Goal: Download file/media

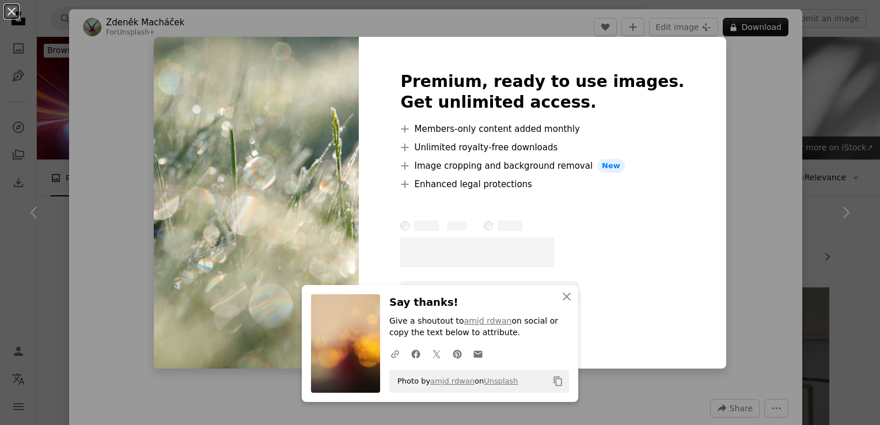
scroll to position [928, 0]
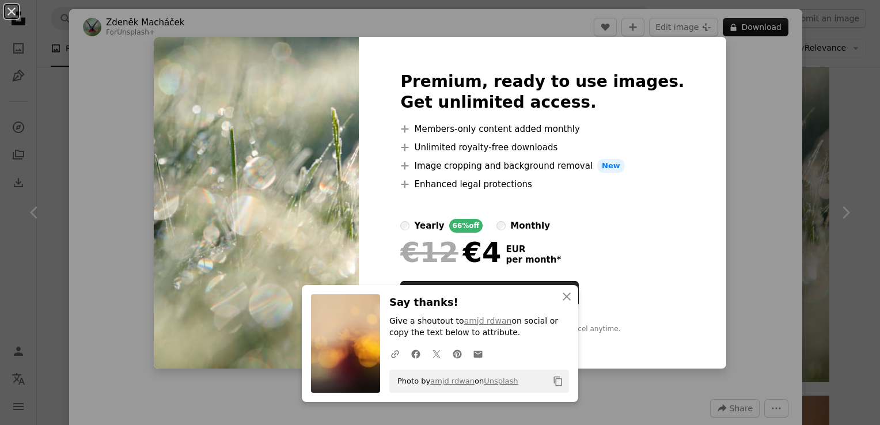
click at [150, 54] on div "An X shape An X shape Close Say thanks! Give a shoutout to amjd rdwan on social…" at bounding box center [440, 212] width 880 height 425
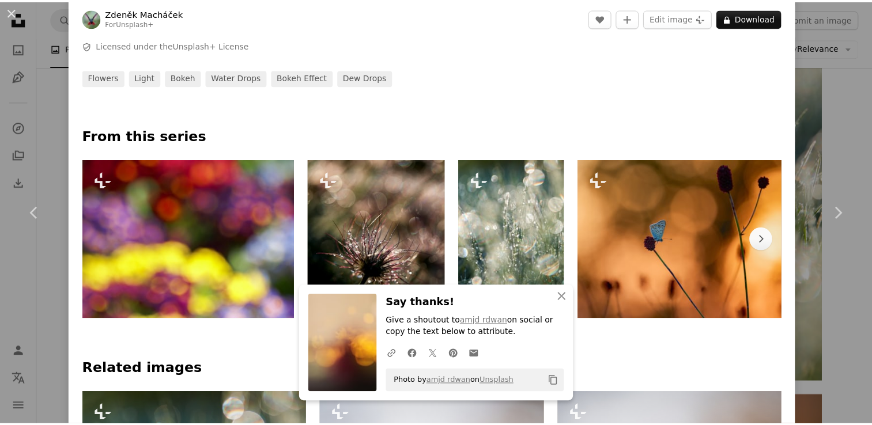
scroll to position [427, 0]
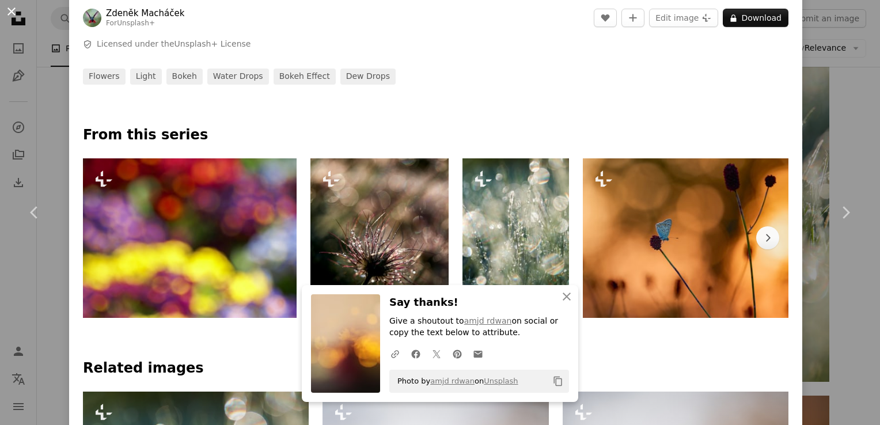
click at [15, 18] on button "An X shape" at bounding box center [12, 12] width 14 height 14
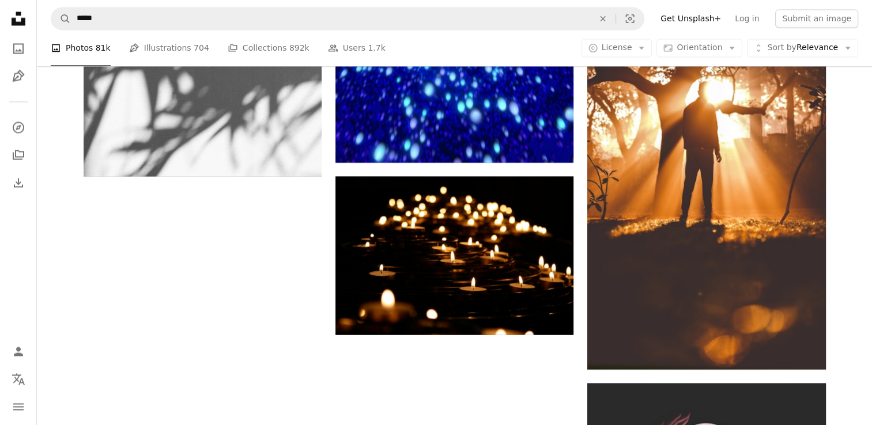
scroll to position [2032, 0]
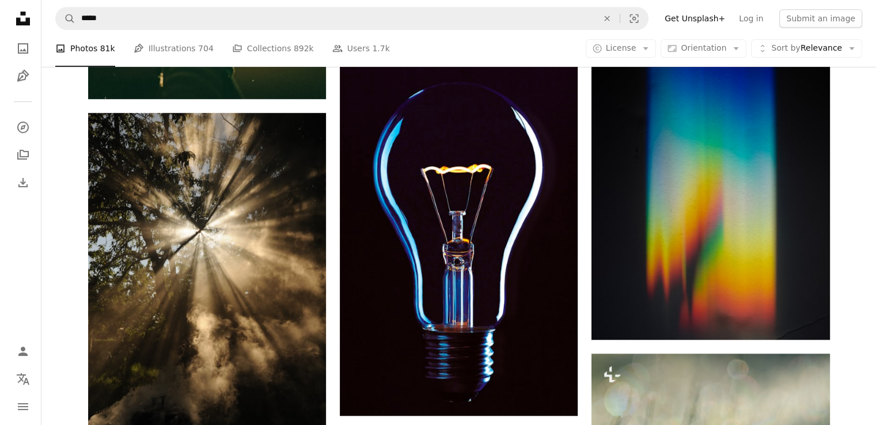
scroll to position [329, 0]
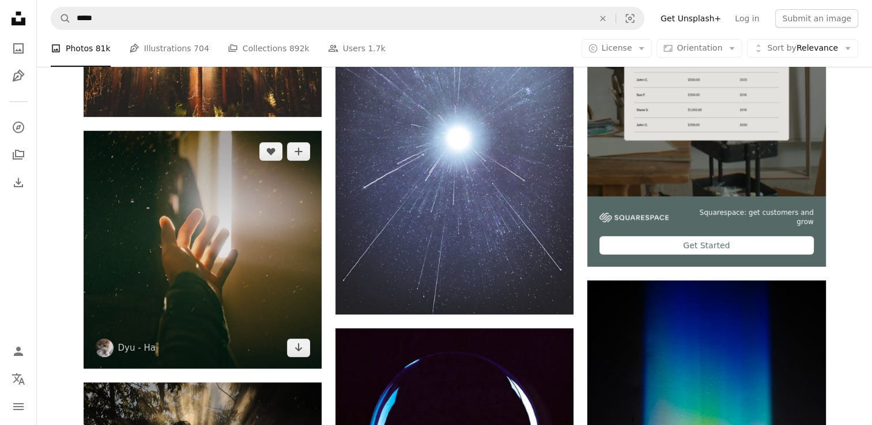
click at [283, 228] on img at bounding box center [203, 250] width 238 height 238
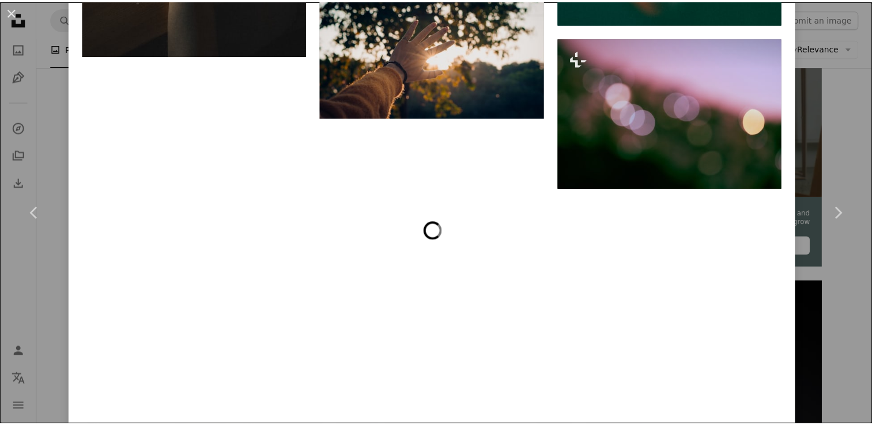
scroll to position [2467, 0]
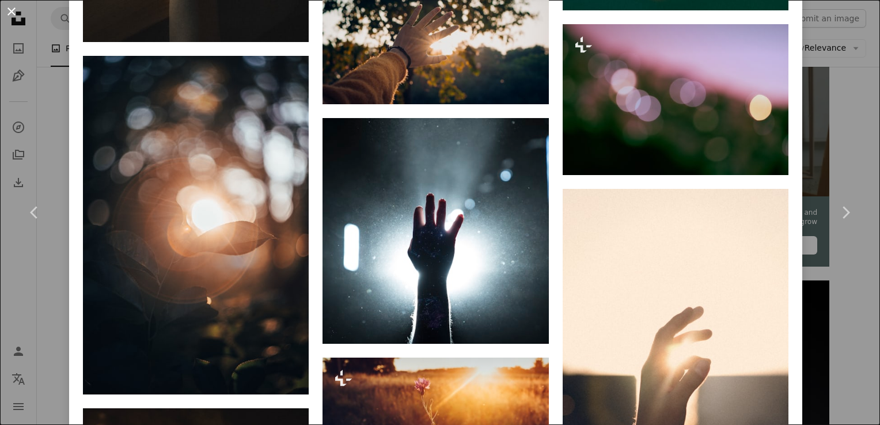
click at [12, 15] on button "An X shape" at bounding box center [12, 12] width 14 height 14
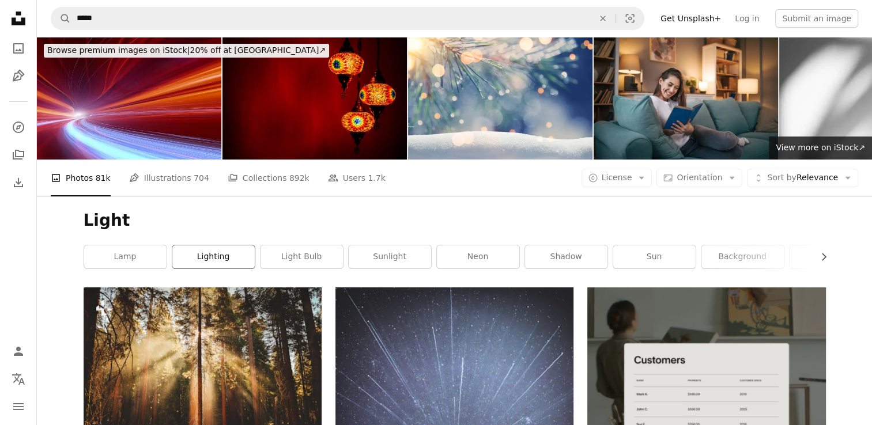
click at [222, 248] on link "lighting" at bounding box center [213, 256] width 82 height 23
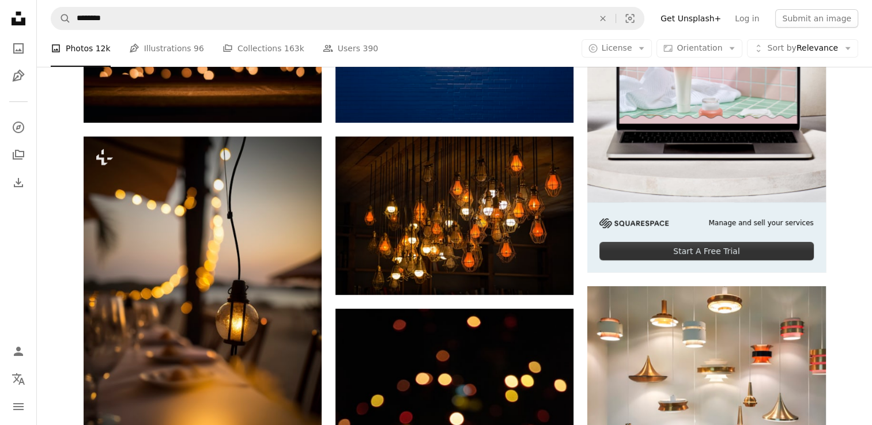
scroll to position [376, 0]
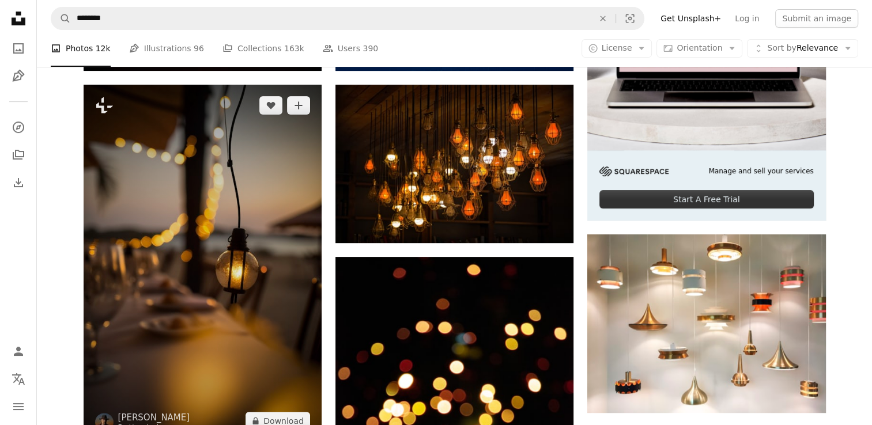
click at [222, 248] on img at bounding box center [203, 263] width 238 height 357
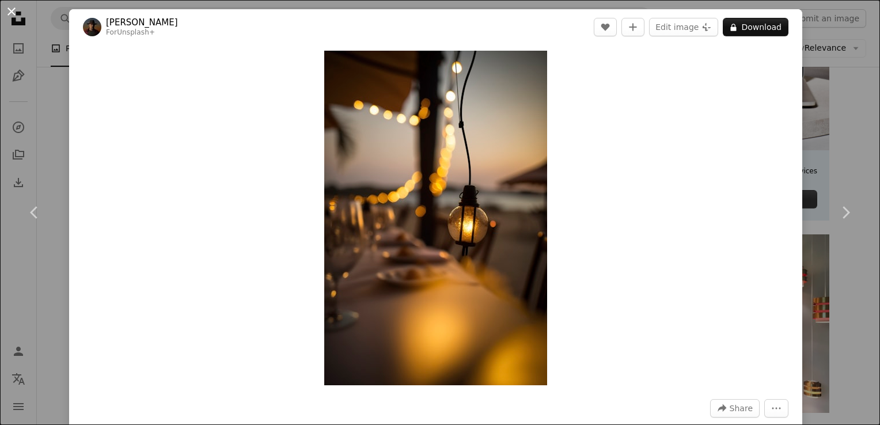
click at [18, 14] on button "An X shape" at bounding box center [12, 12] width 14 height 14
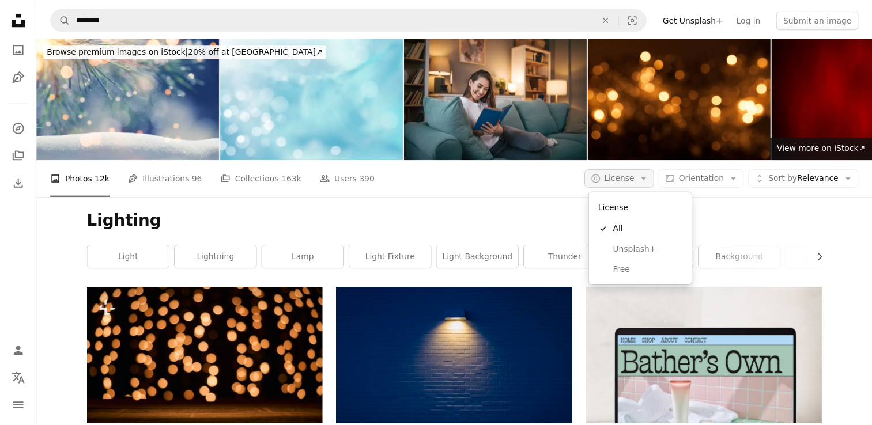
scroll to position [124, 0]
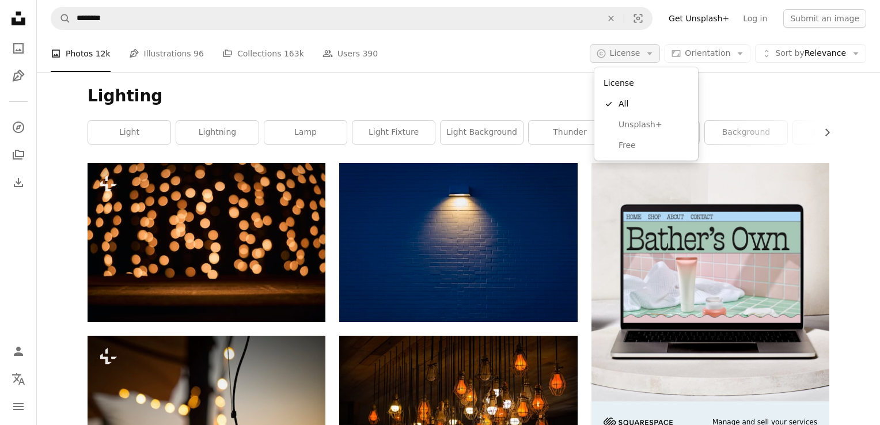
click at [649, 55] on icon "Arrow down" at bounding box center [650, 53] width 10 height 10
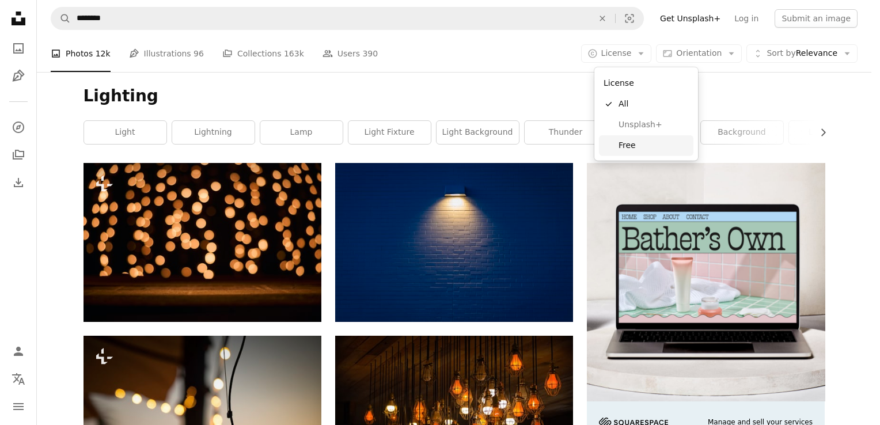
click at [651, 142] on span "Free" at bounding box center [654, 146] width 70 height 12
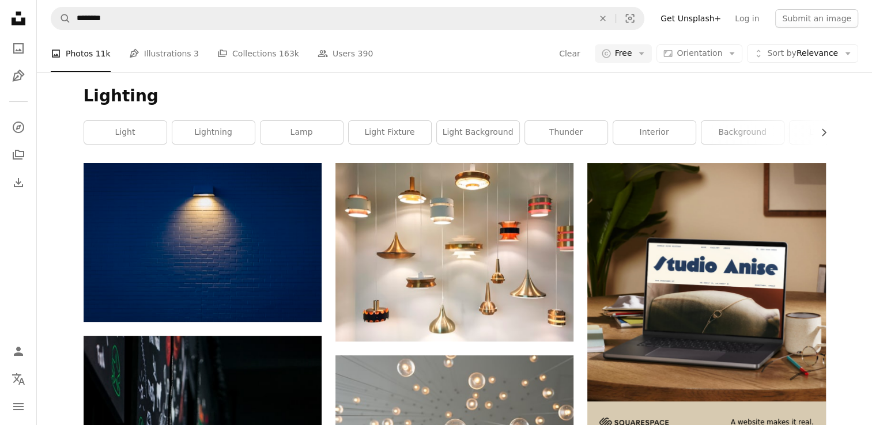
scroll to position [1571, 0]
